Goal: Transaction & Acquisition: Purchase product/service

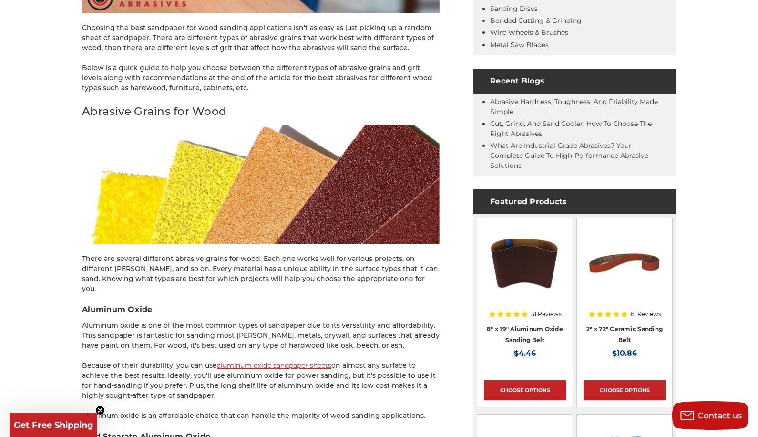
scroll to position [445, 0]
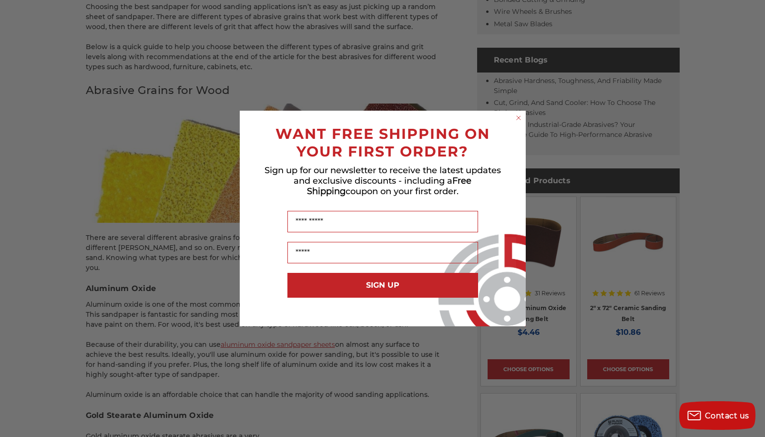
click at [520, 118] on circle "Close dialog" at bounding box center [518, 117] width 9 height 9
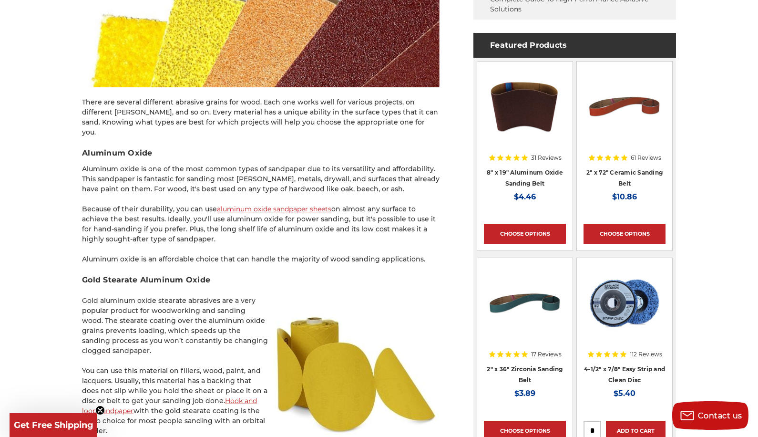
scroll to position [667, 0]
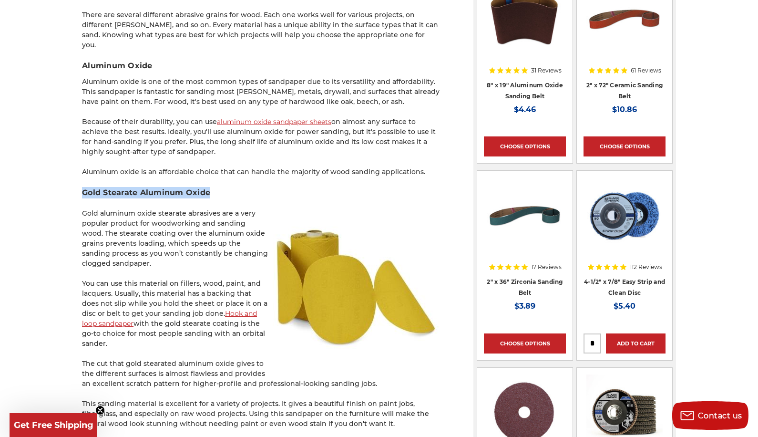
drag, startPoint x: 84, startPoint y: 181, endPoint x: 235, endPoint y: 183, distance: 151.1
click at [235, 187] on h3 "Gold Stearate Aluminum Oxide" at bounding box center [260, 192] width 357 height 11
copy h3 "Gold Stearate Aluminum Oxide"
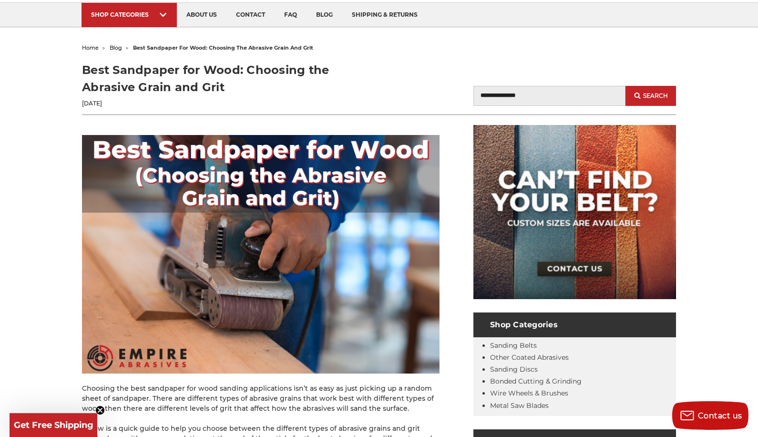
scroll to position [0, 0]
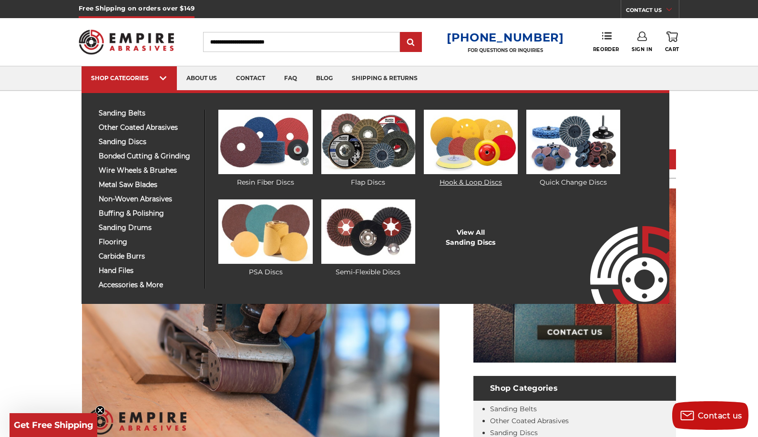
click at [463, 162] on img at bounding box center [471, 142] width 94 height 64
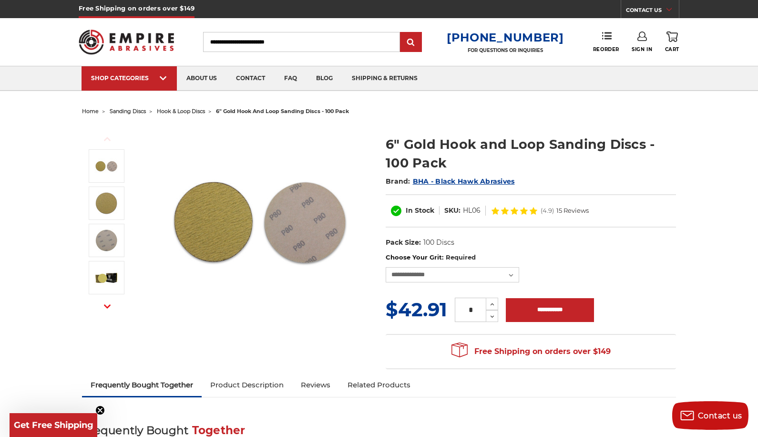
scroll to position [334, 0]
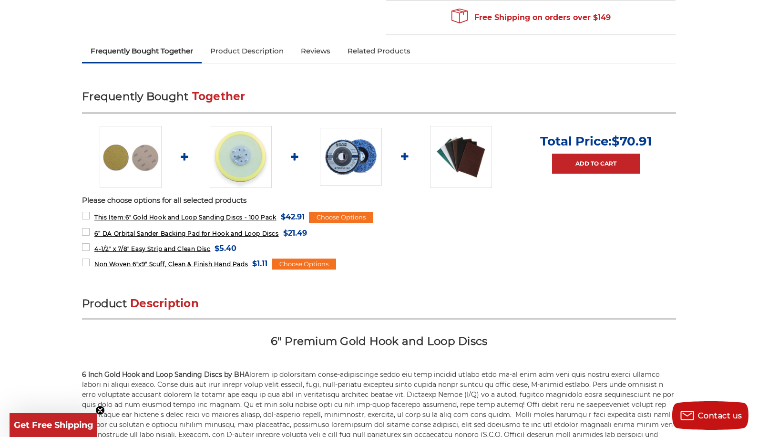
click at [255, 52] on link "Product Description" at bounding box center [247, 51] width 91 height 21
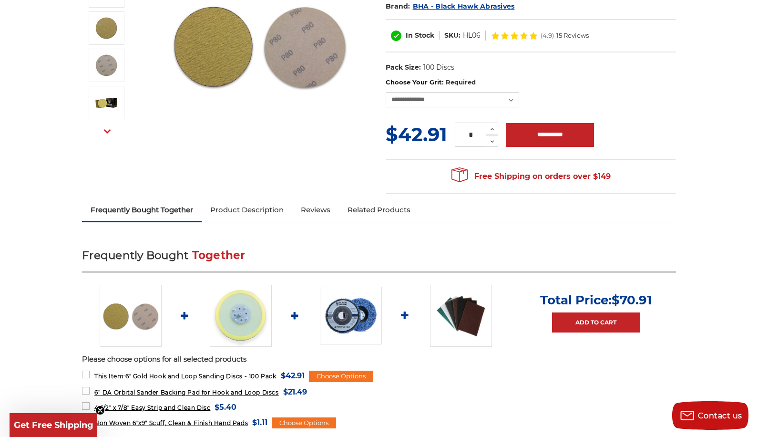
scroll to position [0, 0]
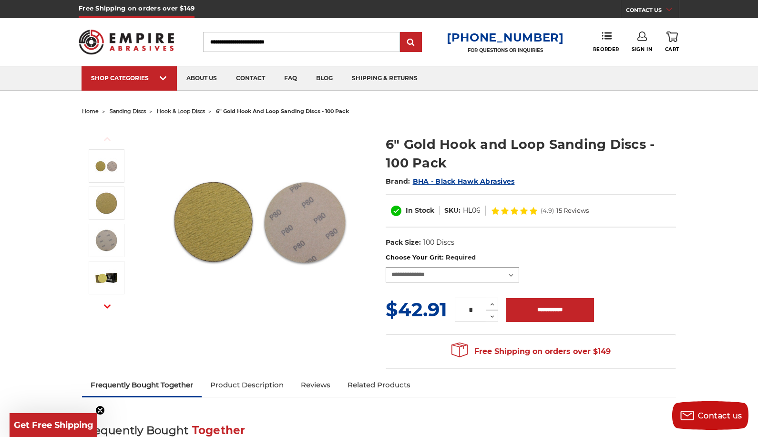
click at [511, 274] on select "**********" at bounding box center [452, 274] width 133 height 15
select select "***"
click at [386, 267] on select "**********" at bounding box center [452, 274] width 133 height 15
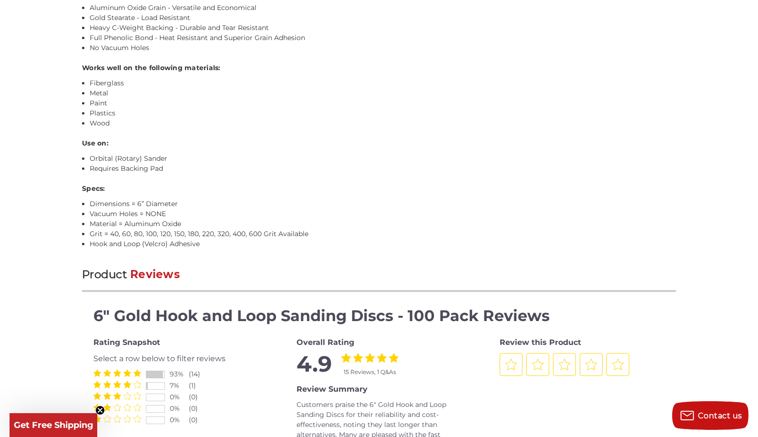
scroll to position [890, 0]
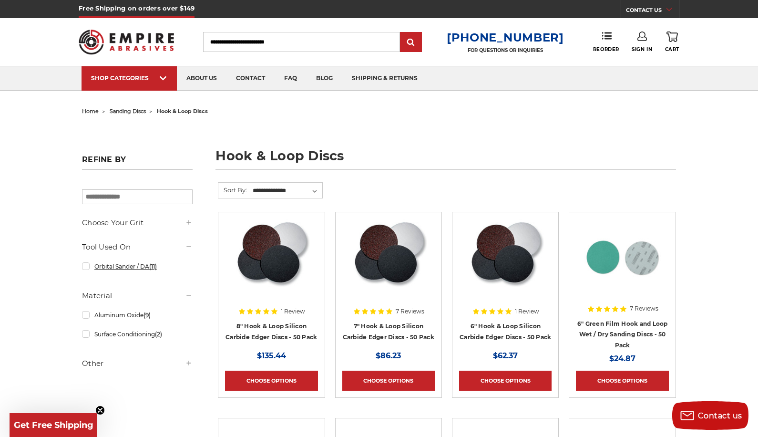
click at [84, 266] on link "Orbital Sander / DA (11)" at bounding box center [137, 266] width 111 height 17
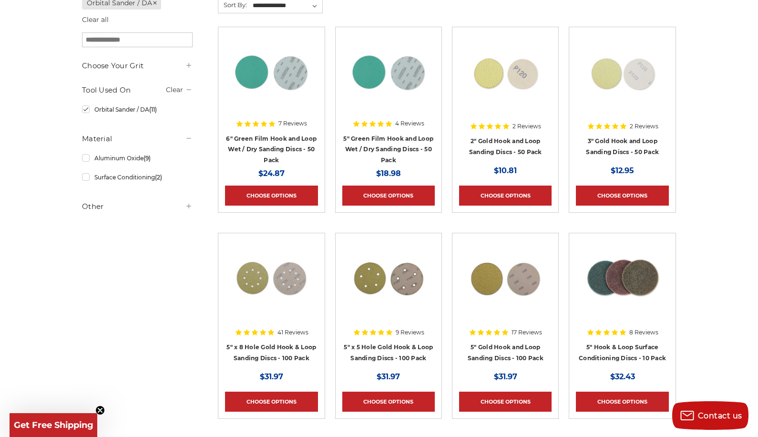
scroll to position [223, 0]
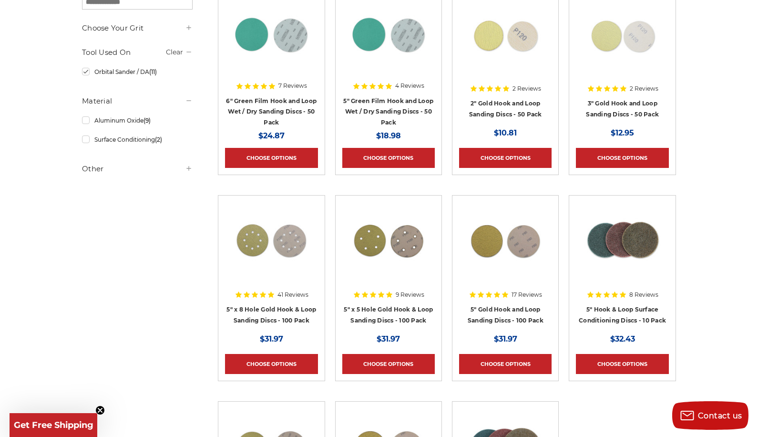
click at [98, 168] on h5 "Other" at bounding box center [137, 168] width 111 height 11
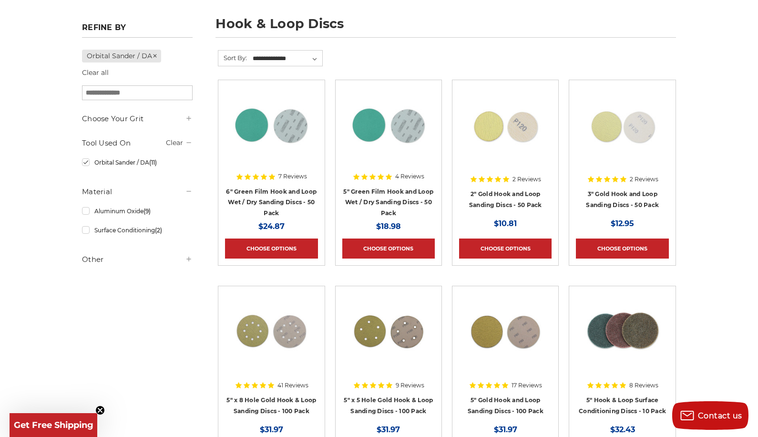
scroll to position [111, 0]
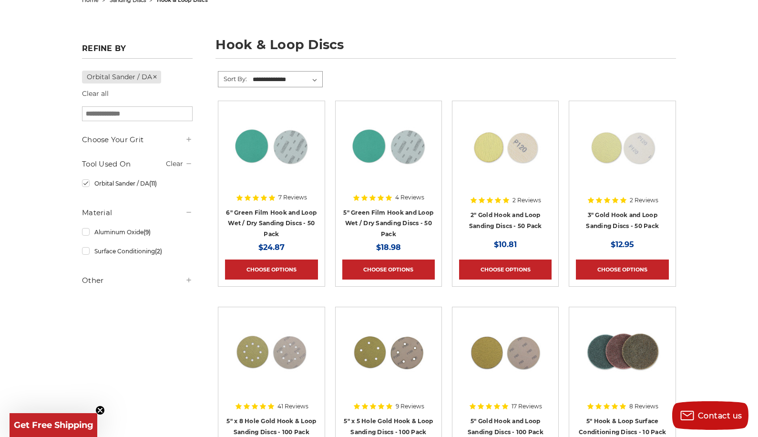
click at [317, 81] on select "**********" at bounding box center [286, 79] width 71 height 14
click at [84, 236] on link "Aluminum Oxide (9)" at bounding box center [137, 232] width 111 height 17
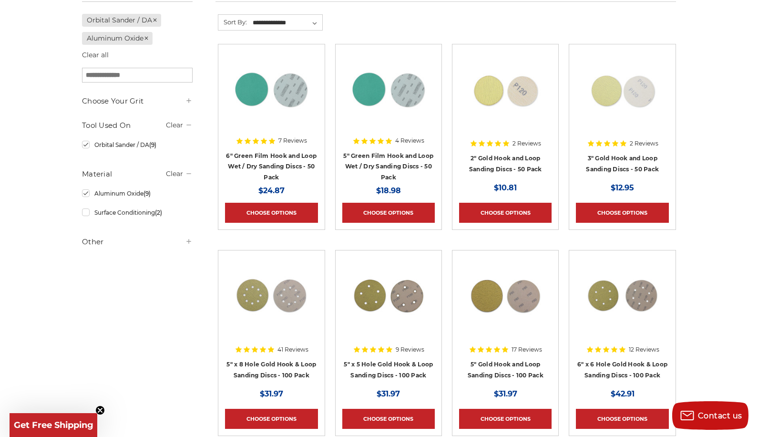
scroll to position [334, 0]
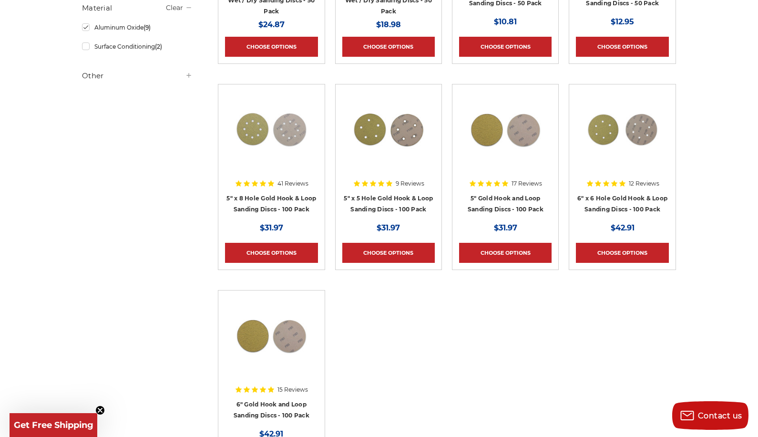
click at [608, 137] on img at bounding box center [622, 129] width 76 height 76
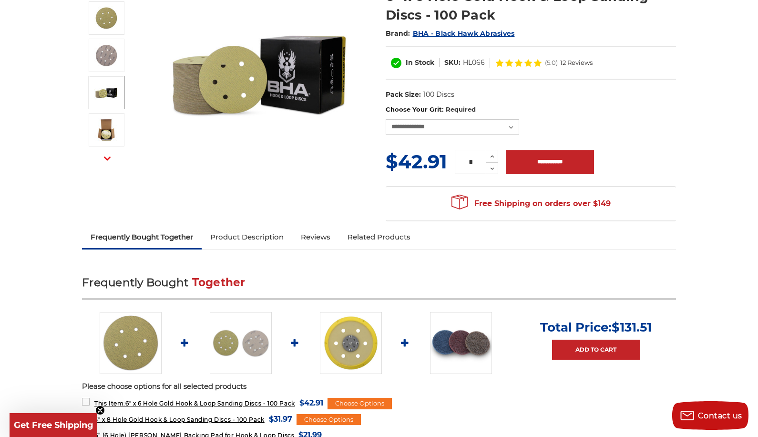
scroll to position [223, 0]
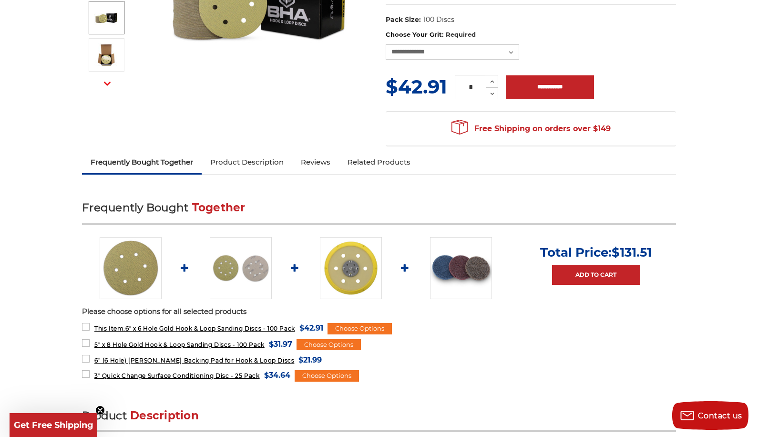
click at [241, 161] on link "Product Description" at bounding box center [247, 162] width 91 height 21
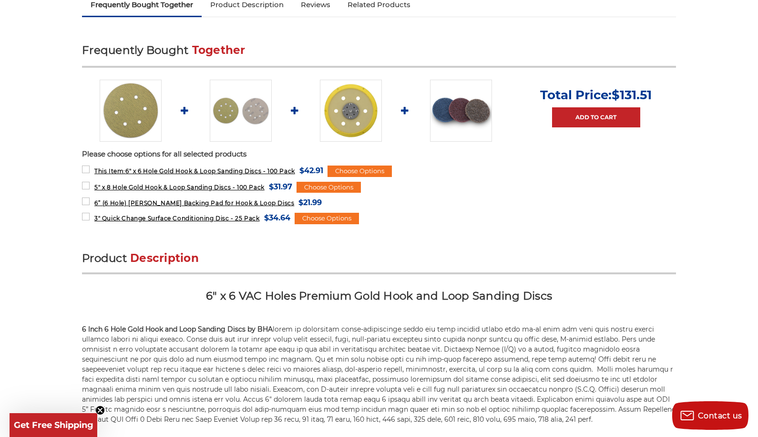
scroll to position [287, 0]
